Goal: Task Accomplishment & Management: Manage account settings

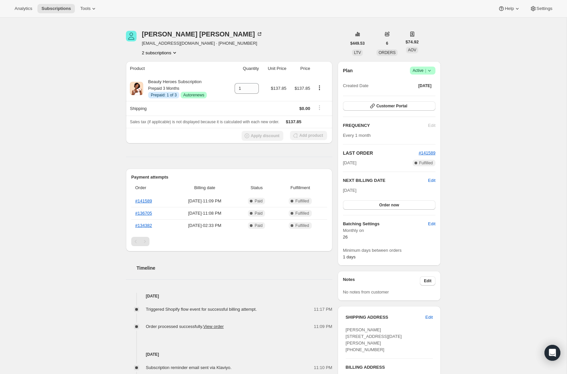
scroll to position [12, 0]
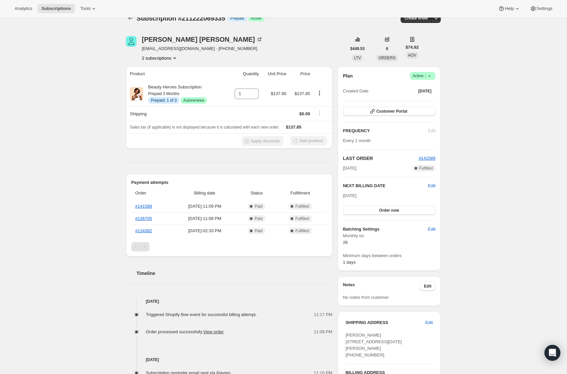
click at [156, 59] on button "2 subscriptions" at bounding box center [160, 58] width 36 height 7
click at [154, 81] on span "213258371159" at bounding box center [149, 81] width 29 height 5
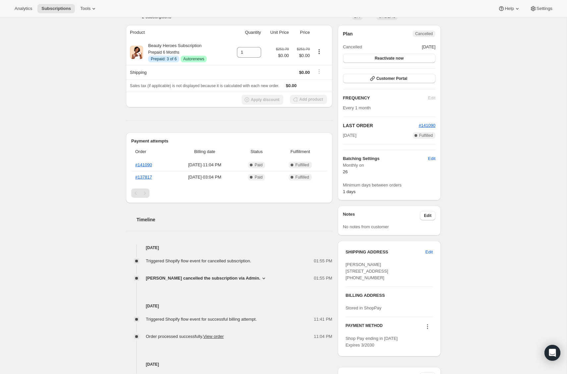
scroll to position [138, 0]
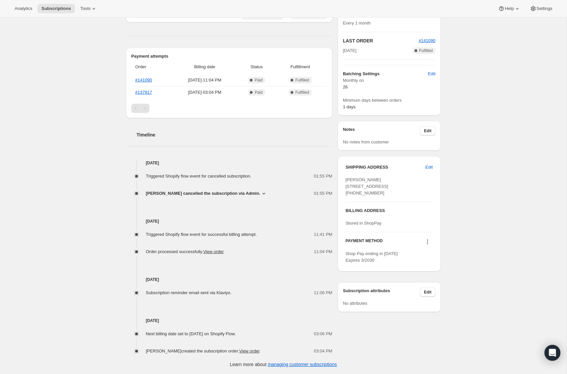
click at [429, 245] on icon at bounding box center [427, 242] width 7 height 7
click at [429, 279] on span "Select payment method" at bounding box center [425, 278] width 45 height 5
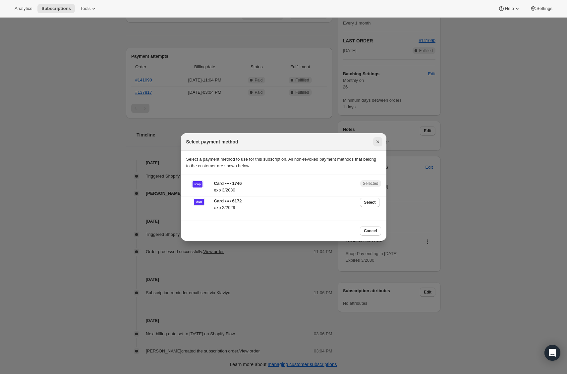
click at [377, 140] on icon "Close" at bounding box center [378, 142] width 7 height 7
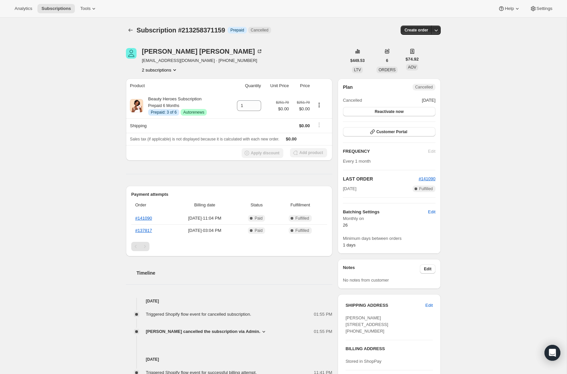
click at [163, 70] on button "2 subscriptions" at bounding box center [160, 70] width 36 height 7
click at [164, 82] on span "211222069335" at bounding box center [150, 82] width 29 height 5
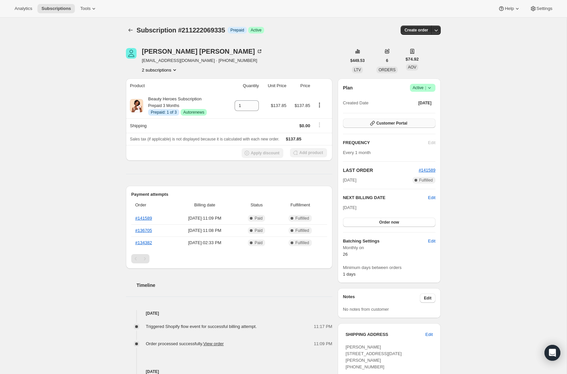
click at [418, 125] on button "Customer Portal" at bounding box center [389, 123] width 92 height 9
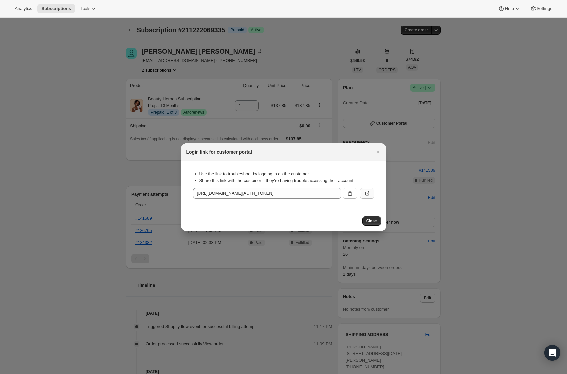
click at [367, 192] on icon ":rg4:" at bounding box center [367, 193] width 7 height 7
click at [379, 150] on icon "Close" at bounding box center [378, 152] width 7 height 7
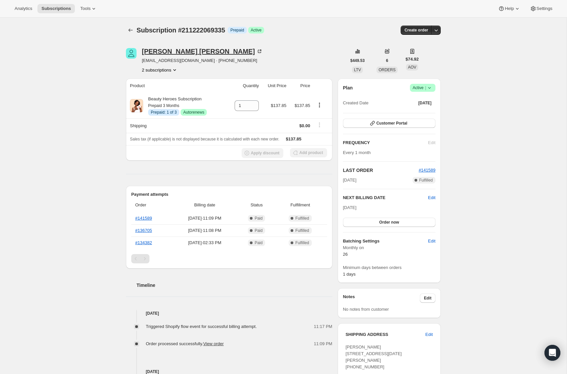
click at [157, 49] on div "MONICA MENDOZA" at bounding box center [202, 51] width 121 height 7
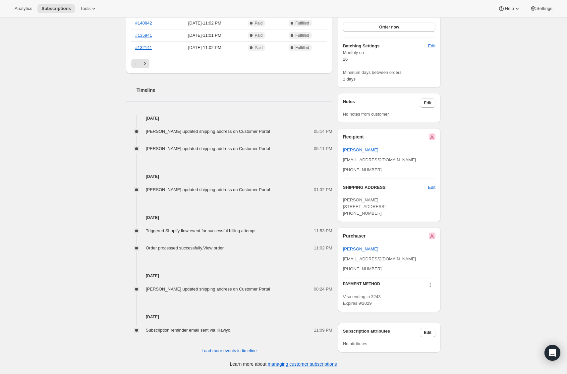
scroll to position [206, 0]
click at [430, 285] on icon at bounding box center [430, 285] width 7 height 7
click at [444, 320] on span "Select payment method" at bounding box center [427, 322] width 45 height 5
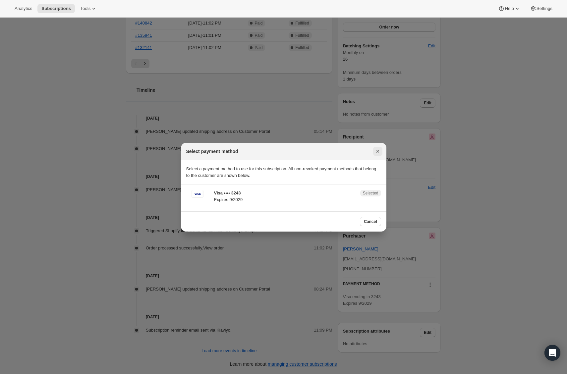
click at [381, 150] on icon "Close" at bounding box center [378, 151] width 7 height 7
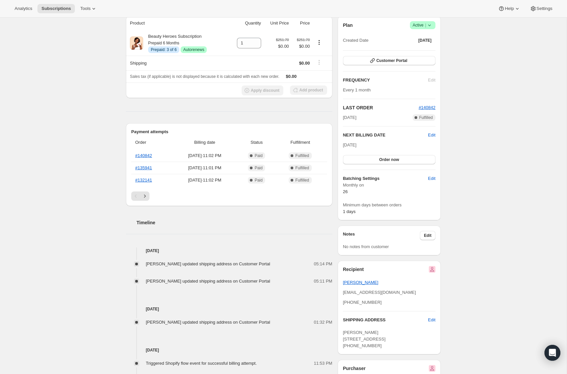
scroll to position [0, 0]
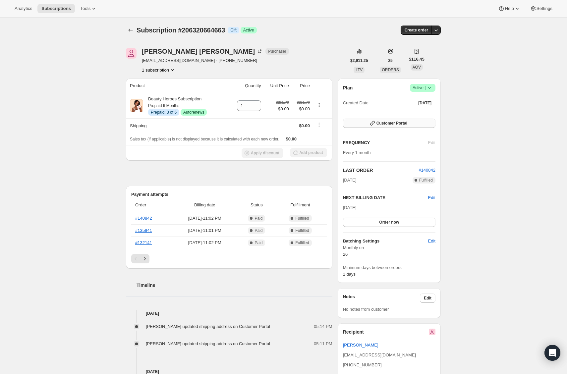
click at [422, 124] on button "Customer Portal" at bounding box center [389, 123] width 92 height 9
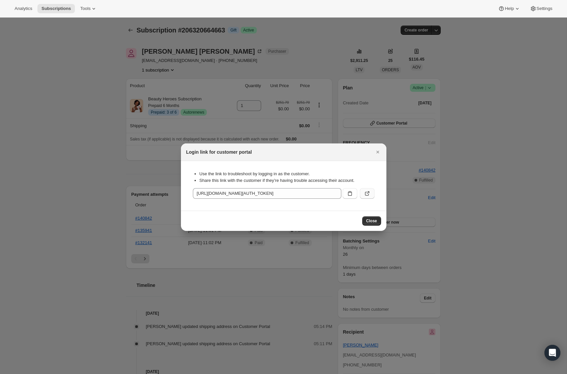
click at [365, 196] on icon ":rbv:" at bounding box center [367, 193] width 7 height 7
click at [377, 150] on icon "Close" at bounding box center [378, 152] width 7 height 7
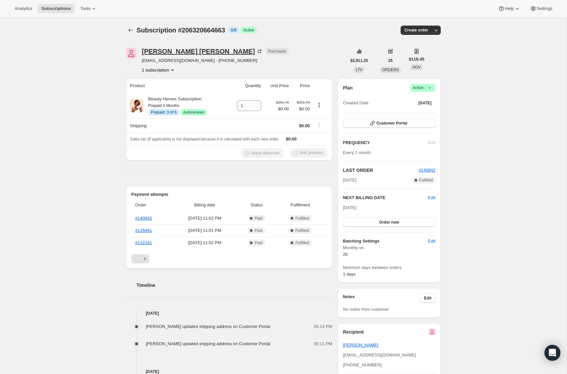
click at [178, 50] on div "Edward Jacobson" at bounding box center [202, 51] width 121 height 7
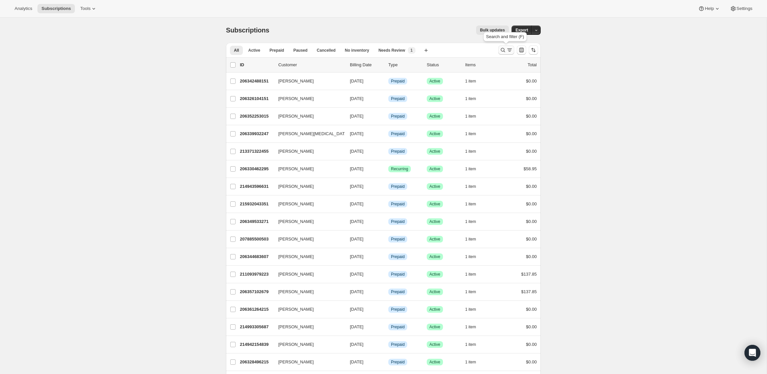
click at [508, 49] on icon "Search and filter results" at bounding box center [510, 50] width 7 height 7
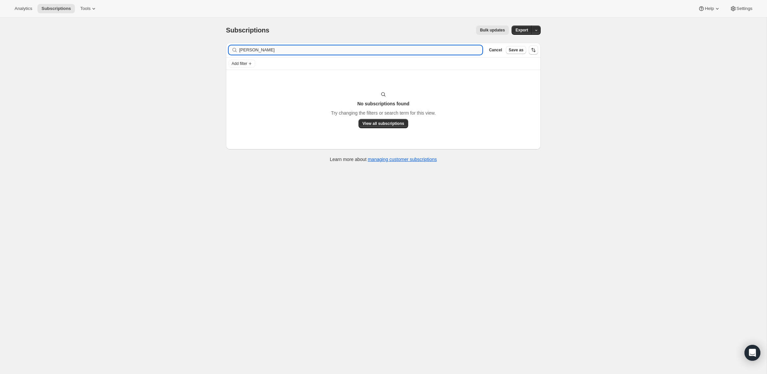
drag, startPoint x: 270, startPoint y: 51, endPoint x: 253, endPoint y: 52, distance: 17.3
click at [253, 52] on input "Chiara Bonardi Schlegel" at bounding box center [360, 49] width 243 height 9
type input "Chiara Schlegel"
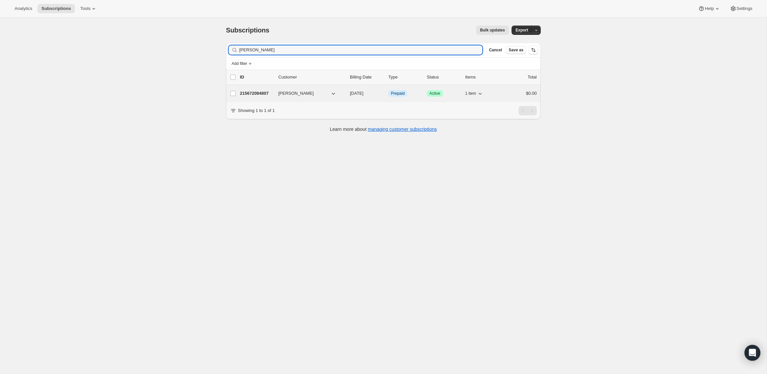
click at [257, 93] on p "215672094807" at bounding box center [256, 93] width 33 height 7
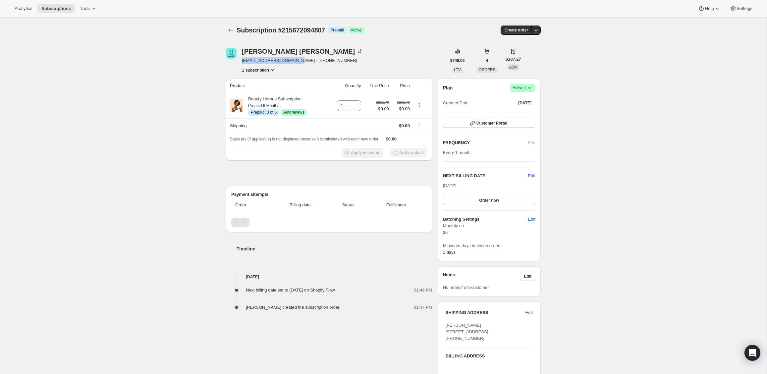
drag, startPoint x: 296, startPoint y: 61, endPoint x: 243, endPoint y: 62, distance: 53.0
click at [243, 62] on span "chiarabonardi@gmail.com · +14158474078" at bounding box center [302, 60] width 121 height 7
copy span "chiarabonardi@gmail.com"
click at [157, 70] on div "Subscription #215672094807. This page is ready Subscription #215672094807 Info …" at bounding box center [383, 248] width 767 height 460
click at [483, 126] on button "Customer Portal" at bounding box center [489, 123] width 92 height 9
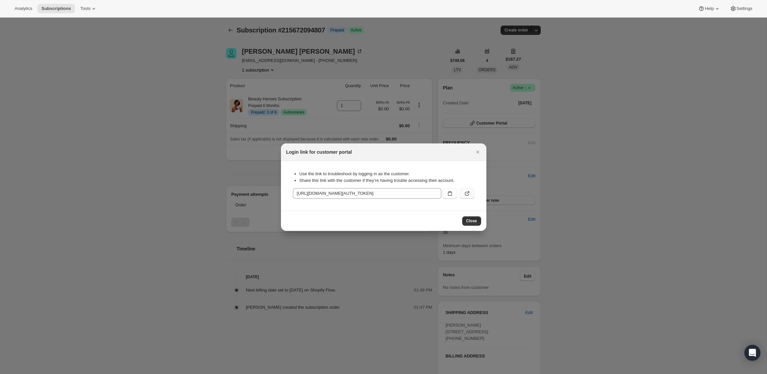
click at [467, 196] on icon ":rck:" at bounding box center [467, 193] width 7 height 7
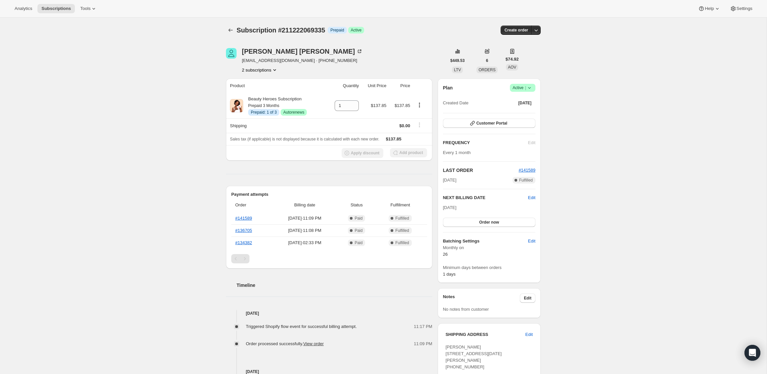
click at [262, 72] on button "2 subscriptions" at bounding box center [260, 70] width 36 height 7
click at [263, 94] on span "213258371159" at bounding box center [249, 93] width 29 height 5
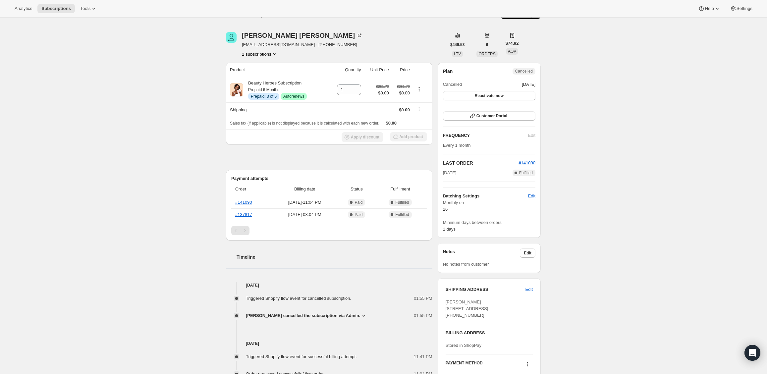
scroll to position [12, 0]
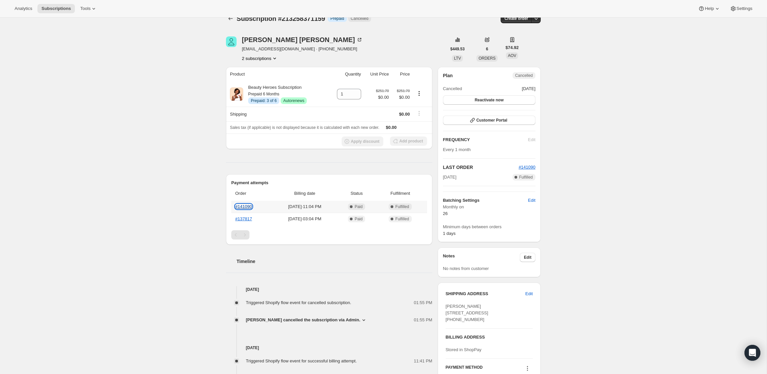
click at [246, 208] on link "#141090" at bounding box center [243, 206] width 17 height 5
